Goal: Transaction & Acquisition: Purchase product/service

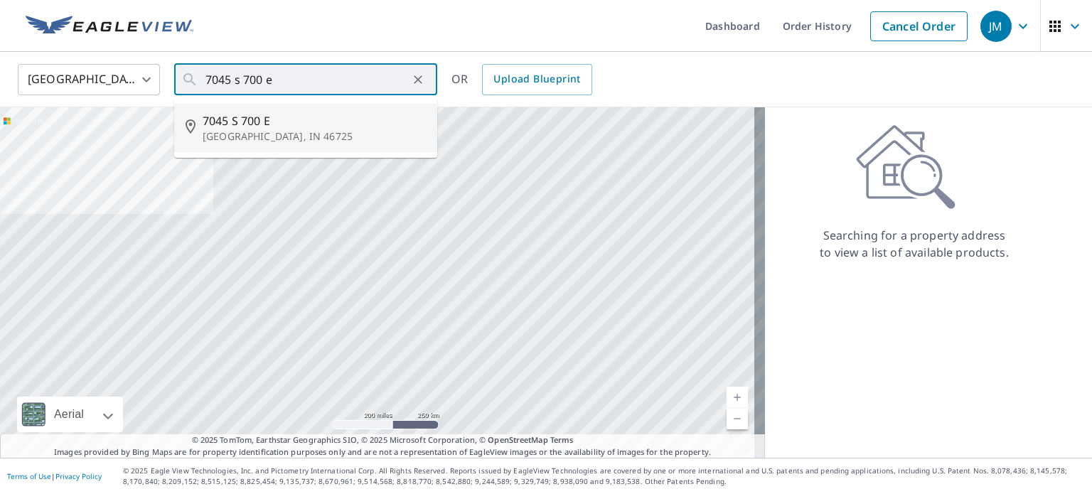
click at [293, 137] on p "[GEOGRAPHIC_DATA], IN 46725" at bounding box center [314, 136] width 223 height 14
type input "[STREET_ADDRESS]"
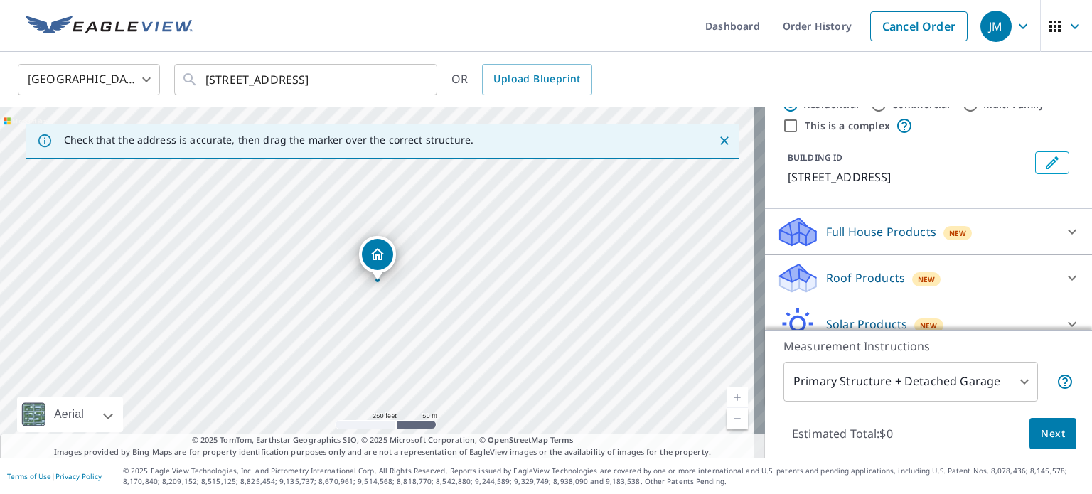
scroll to position [71, 0]
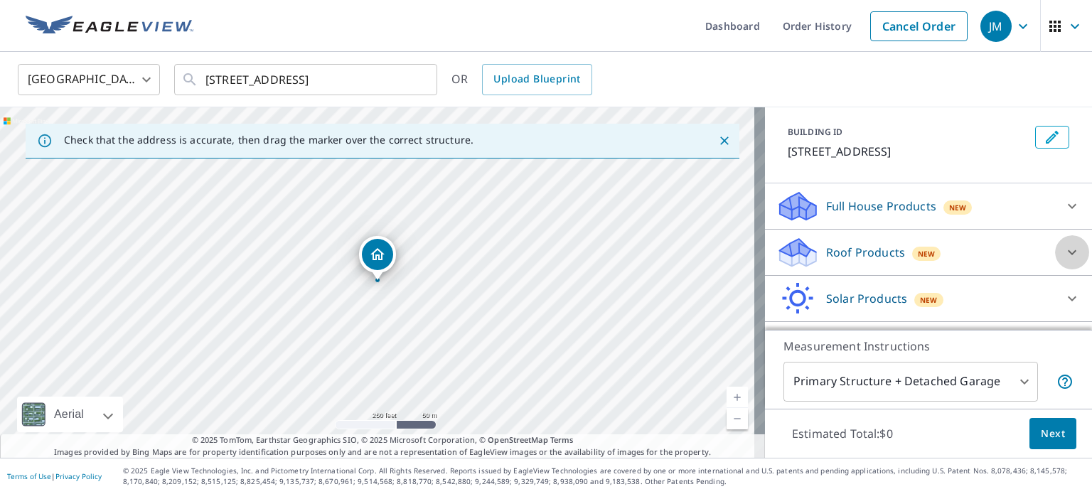
click at [1064, 254] on icon at bounding box center [1072, 252] width 17 height 17
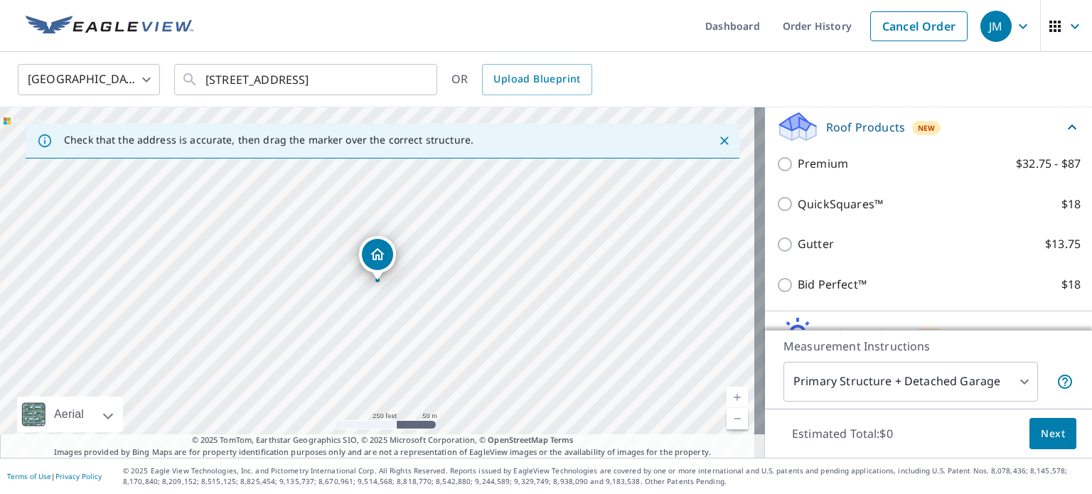
scroll to position [213, 0]
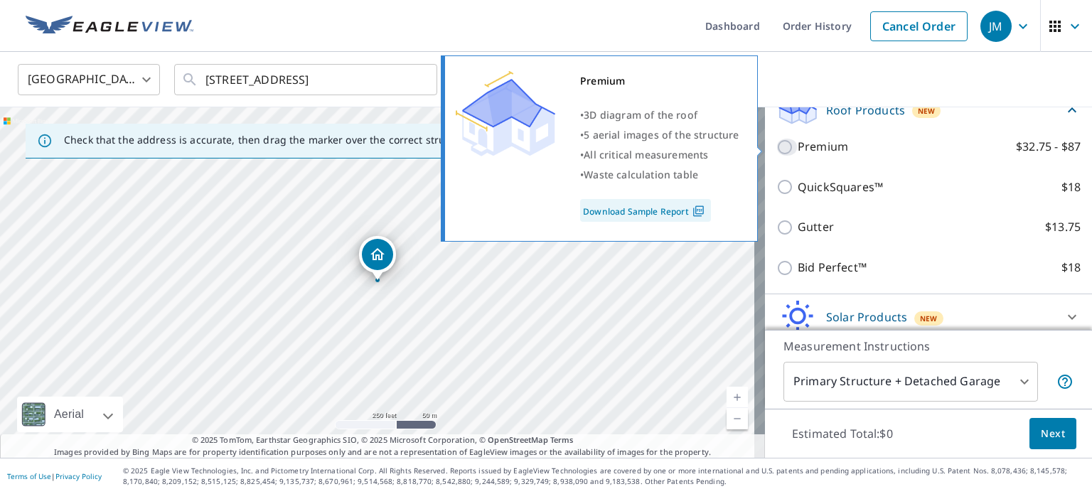
click at [776, 147] on input "Premium $32.75 - $87" at bounding box center [786, 147] width 21 height 17
checkbox input "true"
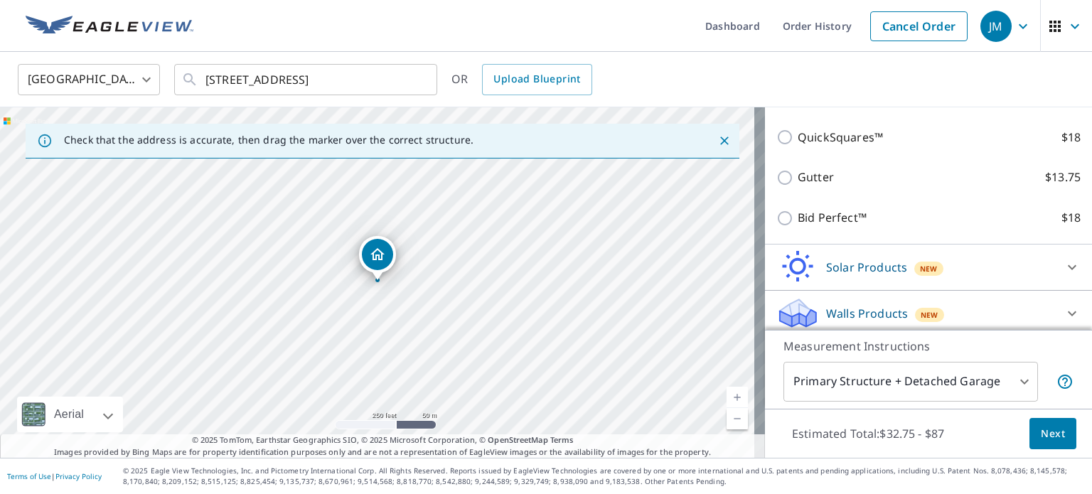
scroll to position [321, 0]
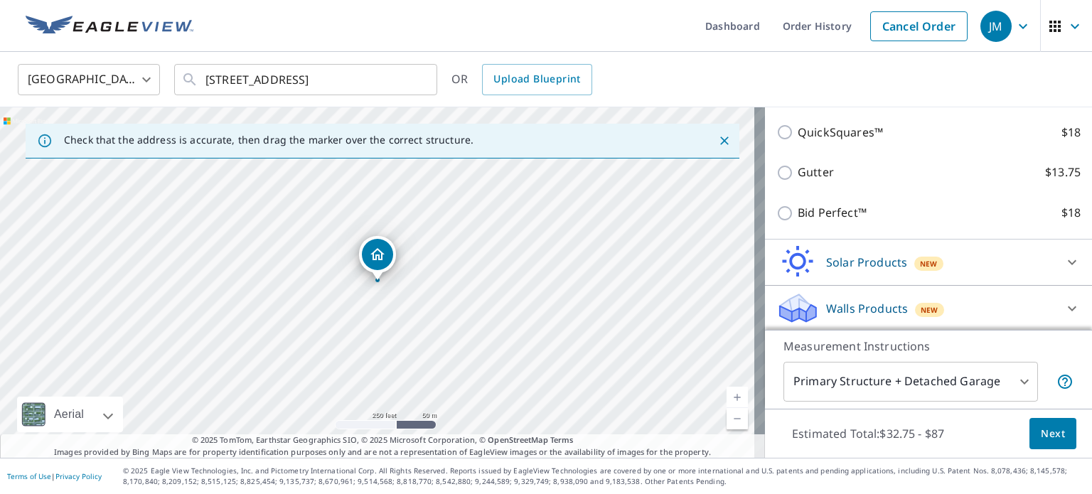
click at [1042, 442] on span "Next" at bounding box center [1053, 434] width 24 height 18
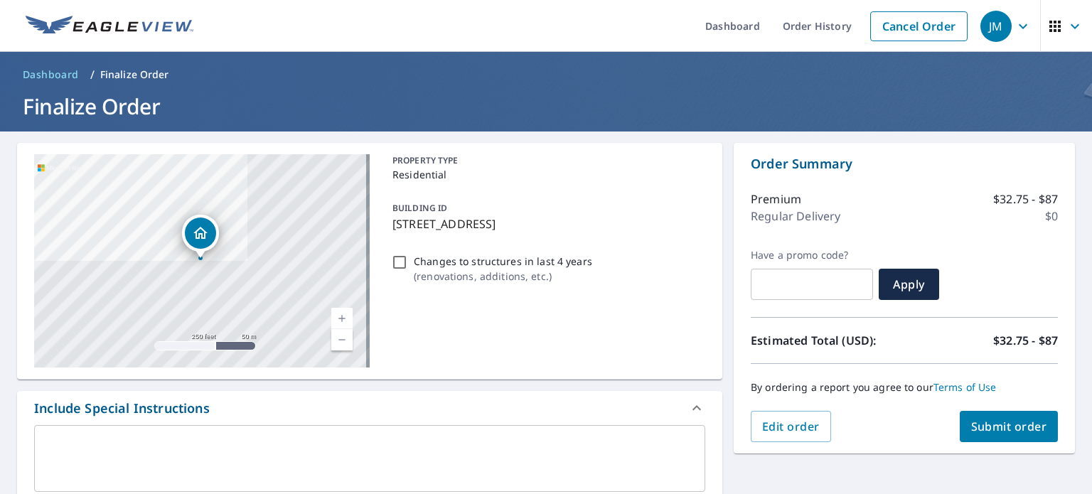
click at [998, 425] on span "Submit order" at bounding box center [1009, 427] width 76 height 16
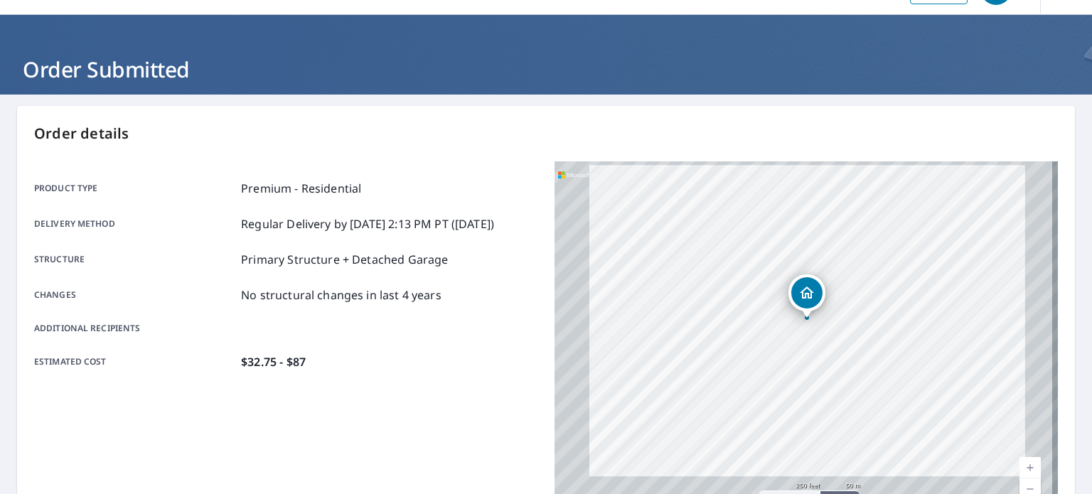
scroll to position [71, 0]
